Goal: Task Accomplishment & Management: Manage account settings

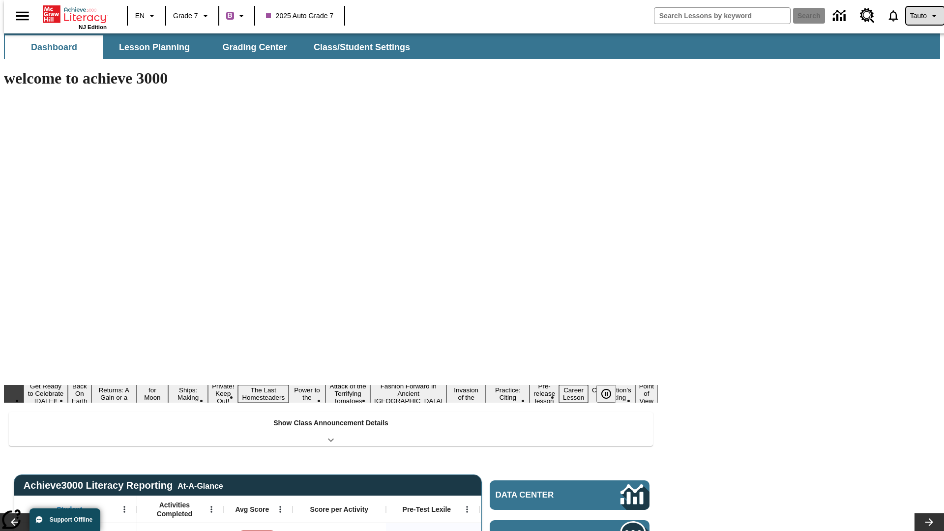
click at [920, 16] on span "Tauto" at bounding box center [918, 16] width 17 height 10
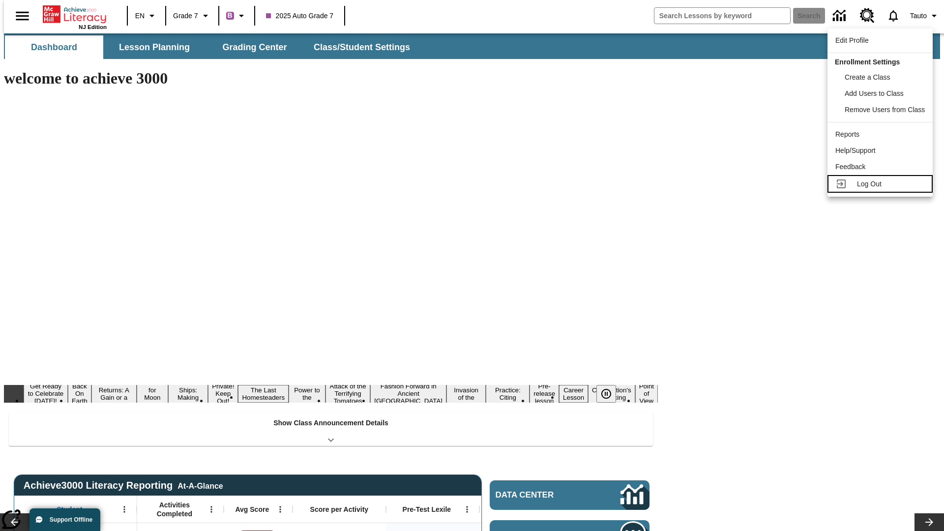
click at [881, 184] on span "Log Out" at bounding box center [869, 184] width 25 height 8
